Goal: Check status: Check status

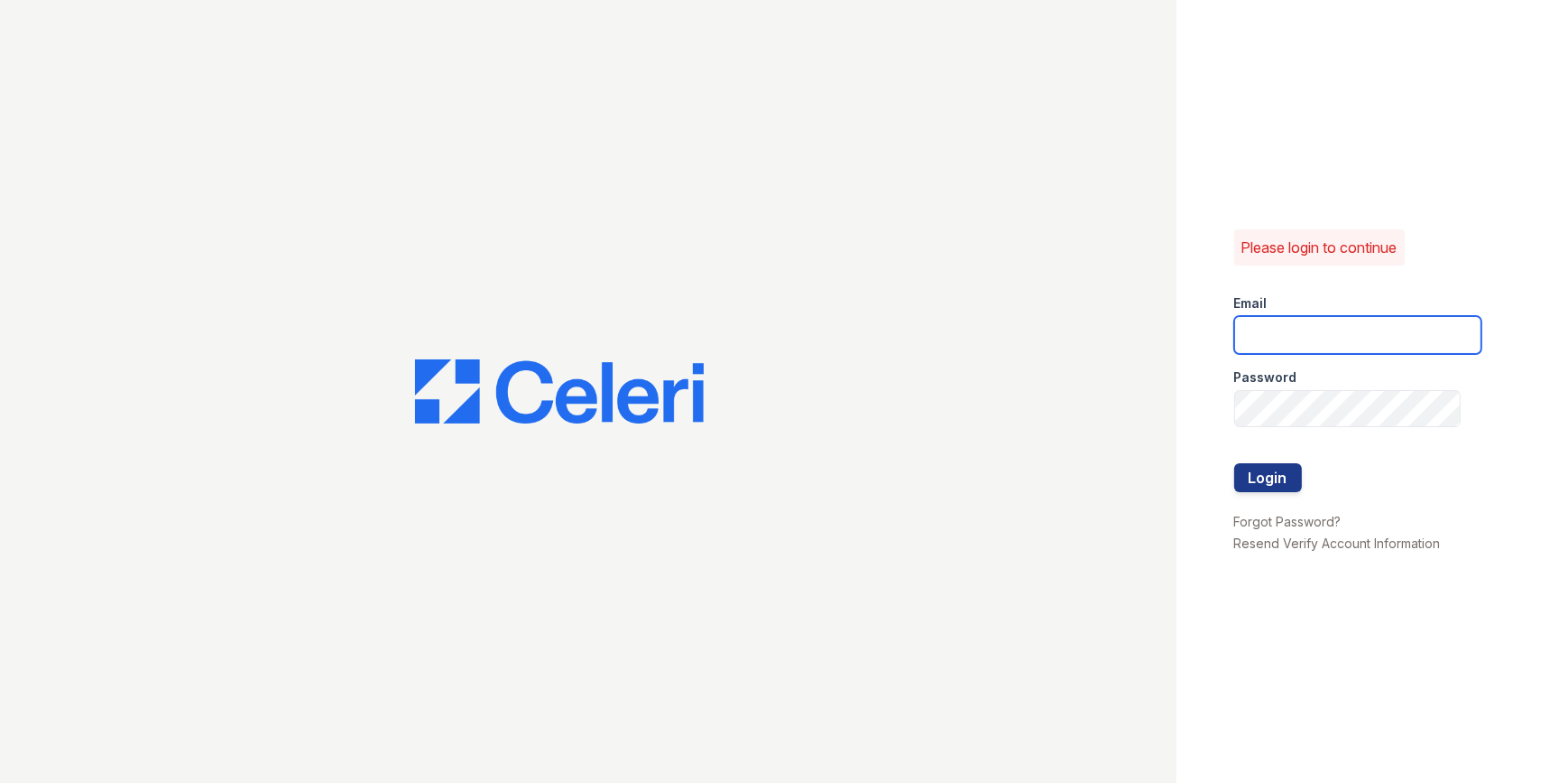
click at [773, 322] on input "email" at bounding box center [1358, 335] width 247 height 38
type input "[EMAIL_ADDRESS][DOMAIN_NAME]"
click at [773, 473] on button "Login" at bounding box center [1268, 478] width 68 height 29
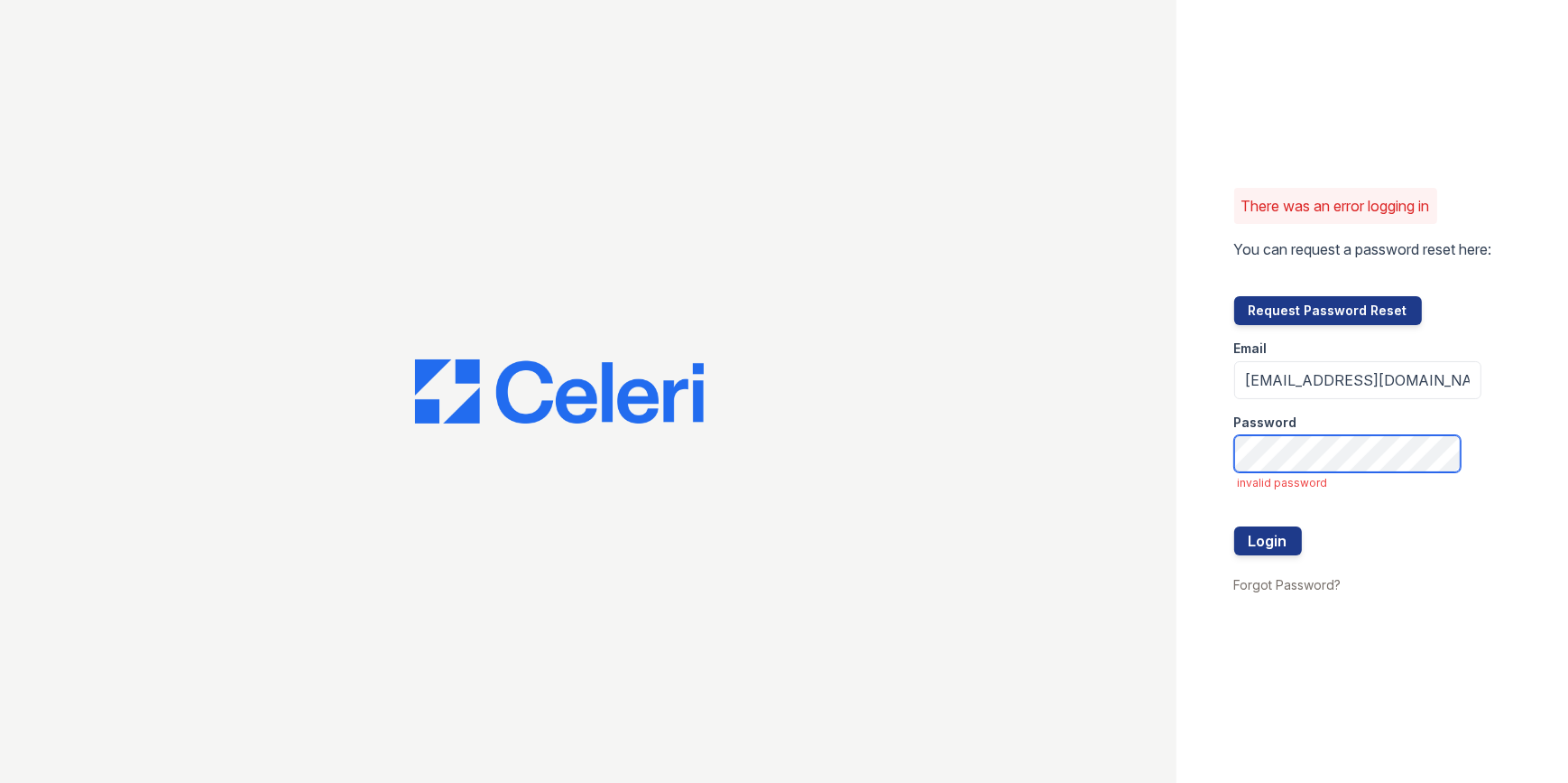
click at [1234, 526] on button "Login" at bounding box center [1268, 540] width 68 height 29
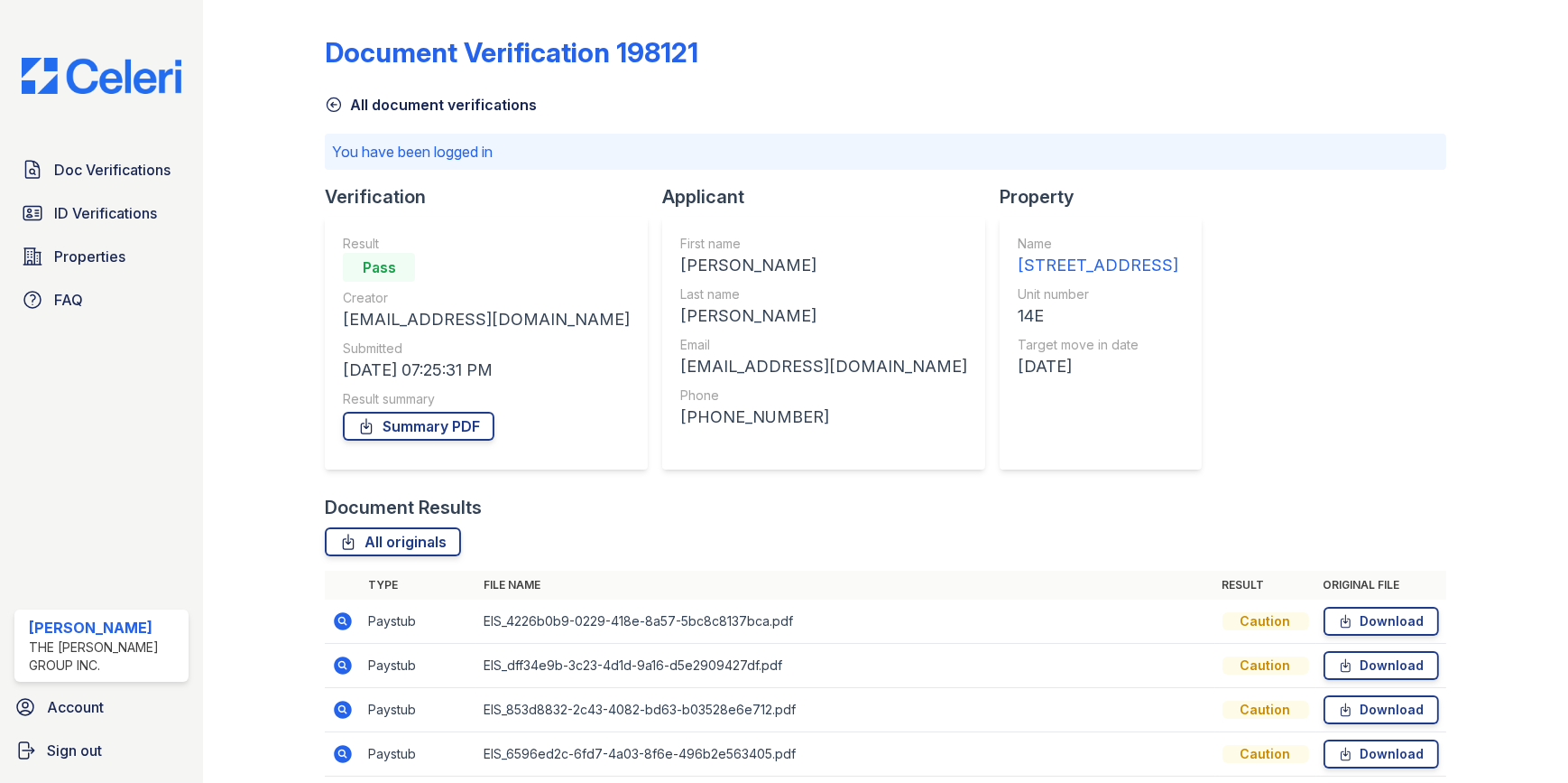
click at [1272, 538] on div "All originals" at bounding box center [885, 541] width 1120 height 29
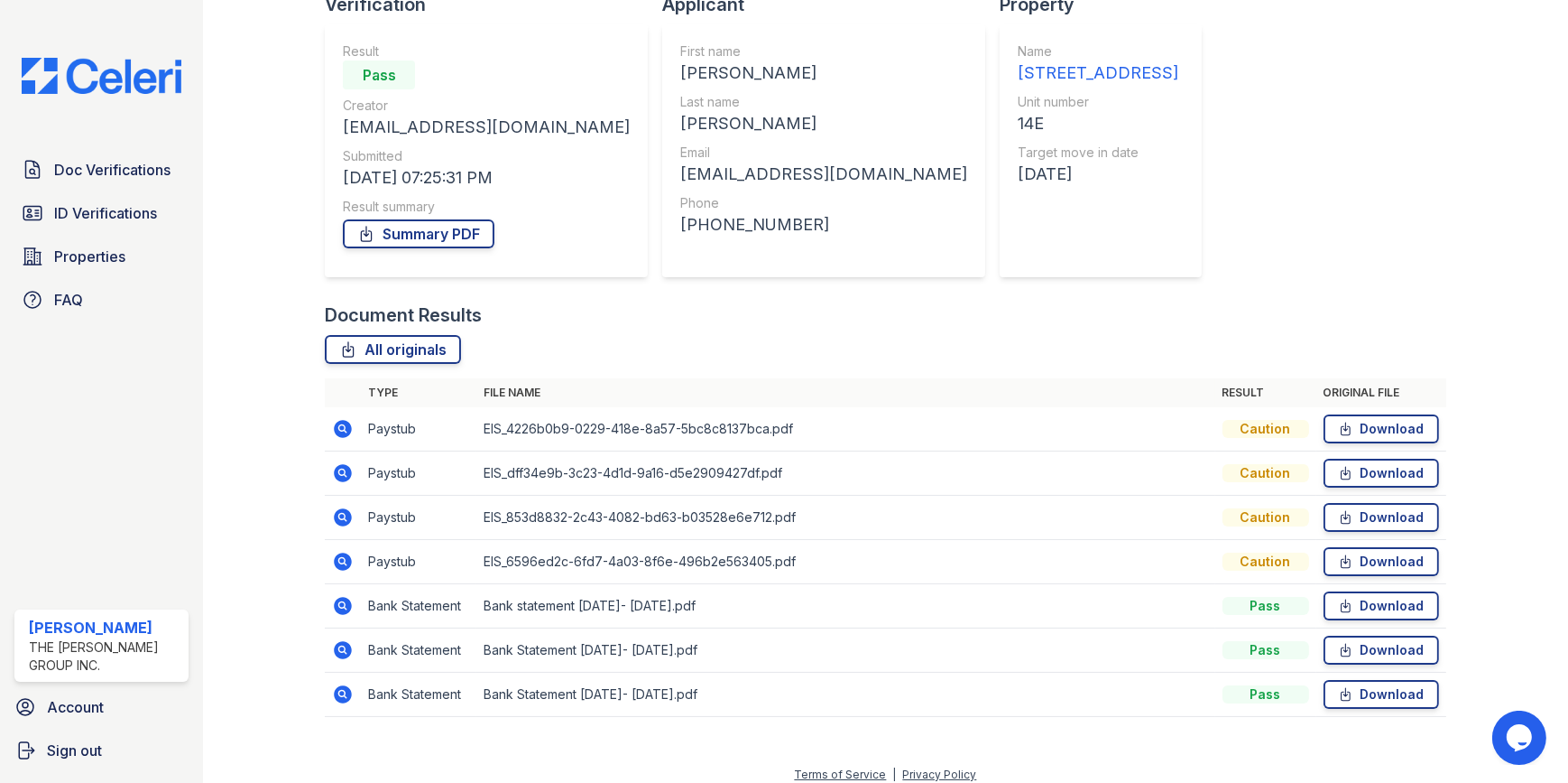
scroll to position [204, 0]
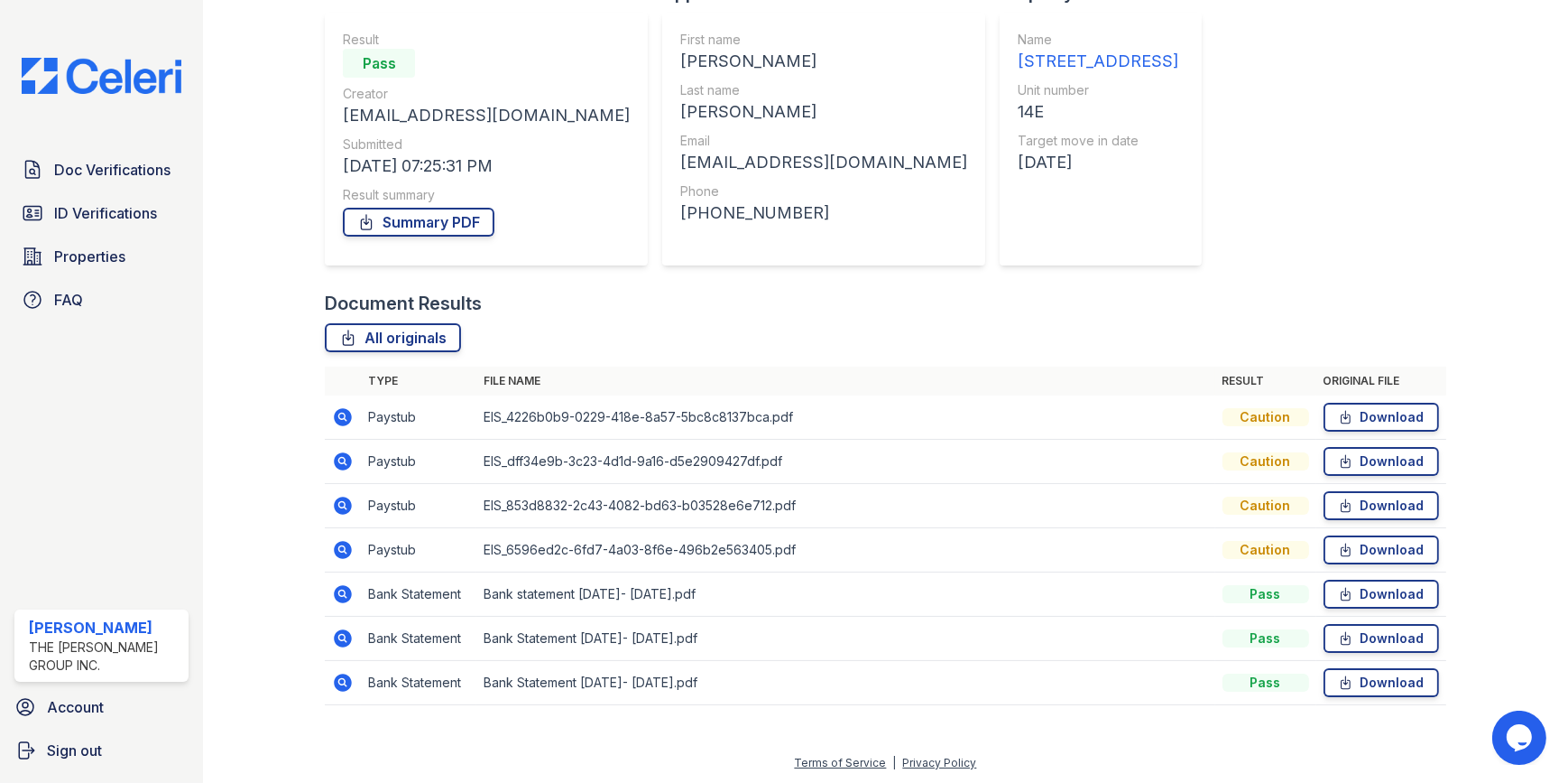
click at [1231, 506] on div "Caution" at bounding box center [1266, 505] width 87 height 18
click at [456, 419] on td "Paystub" at bounding box center [417, 418] width 115 height 44
click at [356, 413] on td at bounding box center [343, 418] width 36 height 44
click at [379, 424] on td "Paystub" at bounding box center [417, 418] width 115 height 44
click at [350, 415] on icon at bounding box center [343, 417] width 18 height 18
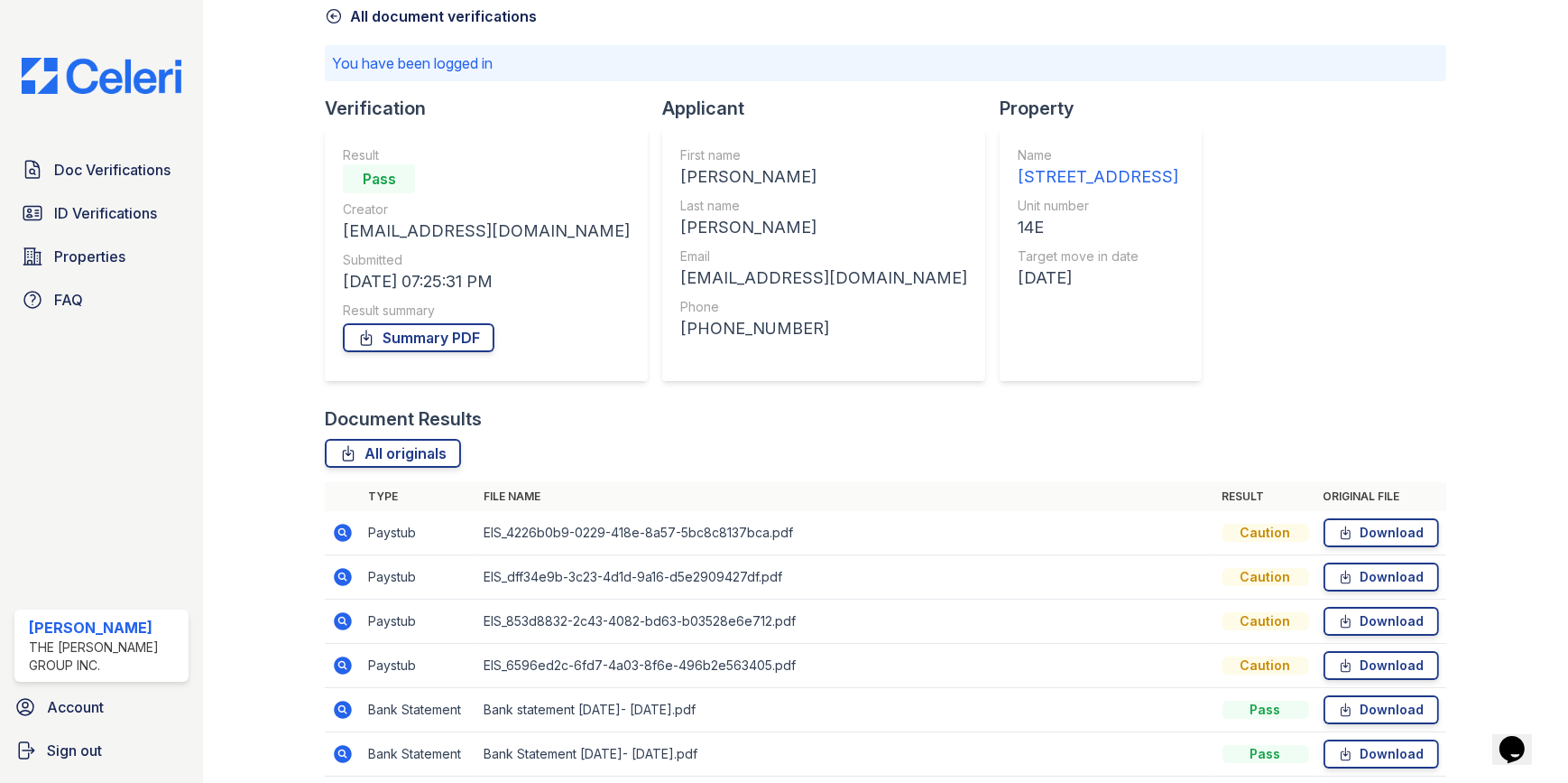
scroll to position [204, 0]
